Goal: Task Accomplishment & Management: Complete application form

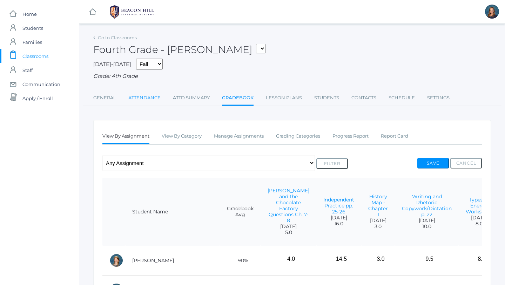
click at [132, 96] on link "Attendance" at bounding box center [144, 98] width 32 height 14
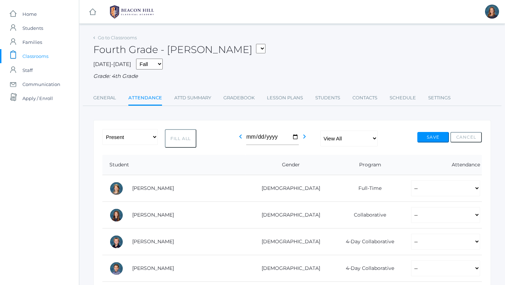
click at [178, 138] on button "Fill All" at bounding box center [181, 138] width 32 height 19
select select "P"
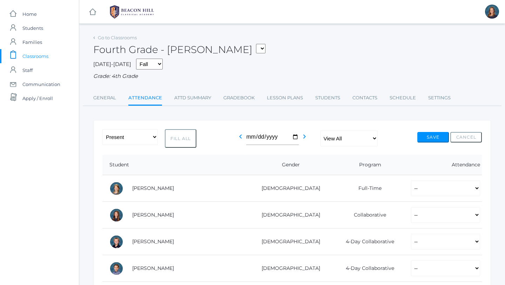
select select "P"
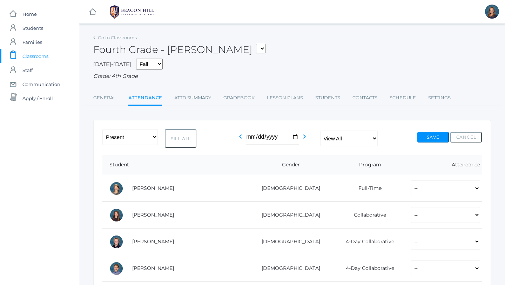
select select "P"
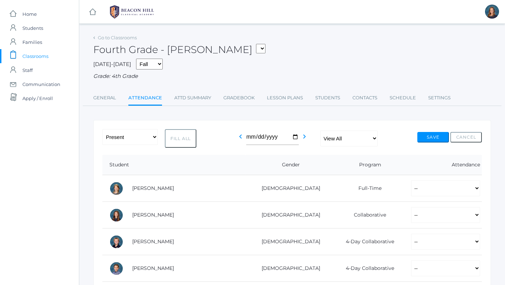
select select "P"
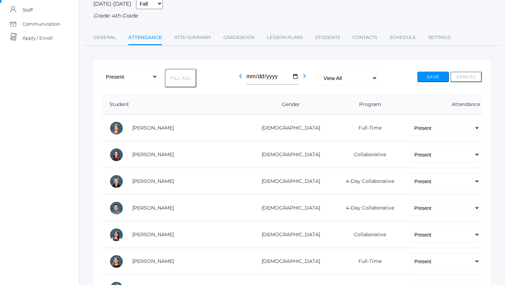
scroll to position [64, 0]
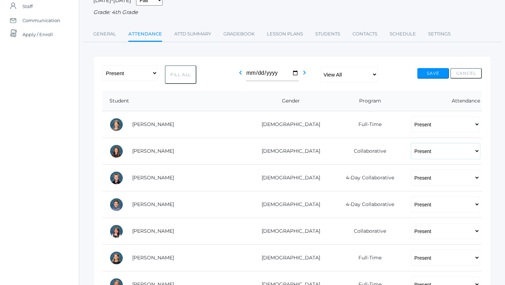
click at [416, 149] on select "-- Present Present-At-Home Tardy Excused Tardy Unexcused Absent Excused Absent …" at bounding box center [445, 151] width 69 height 16
select select "TE"
click at [411, 143] on select "-- Present Present-At-Home Tardy Excused Tardy Unexcused Absent Excused Absent …" at bounding box center [445, 151] width 69 height 16
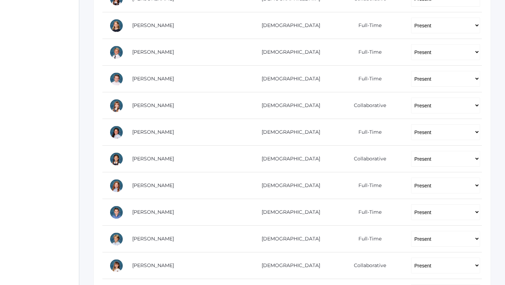
scroll to position [298, 0]
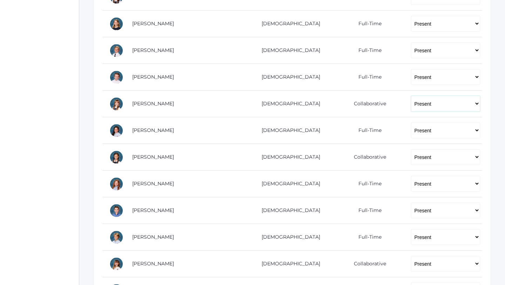
click at [414, 101] on select "-- Present Present-At-Home Tardy Excused Tardy Unexcused Absent Excused Absent …" at bounding box center [445, 104] width 69 height 16
click at [411, 96] on select "-- Present Present-At-Home Tardy Excused Tardy Unexcused Absent Excused Absent …" at bounding box center [445, 104] width 69 height 16
click at [422, 101] on select "-- Present Present-At-Home Tardy Excused Tardy Unexcused Absent Excused Absent …" at bounding box center [445, 104] width 69 height 16
select select "TU"
click at [411, 96] on select "-- Present Present-At-Home Tardy Excused Tardy Unexcused Absent Excused Absent …" at bounding box center [445, 104] width 69 height 16
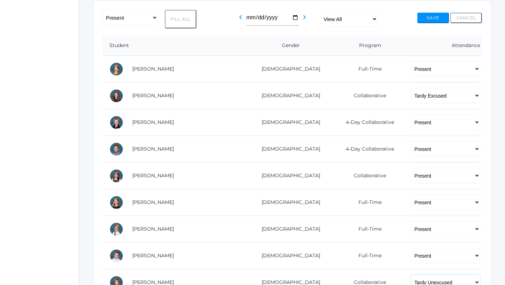
scroll to position [0, 0]
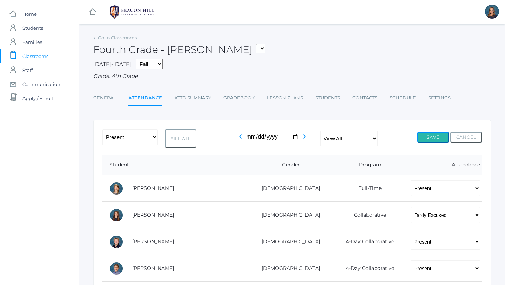
click at [427, 140] on button "Save" at bounding box center [433, 137] width 32 height 11
